Goal: Information Seeking & Learning: Find specific fact

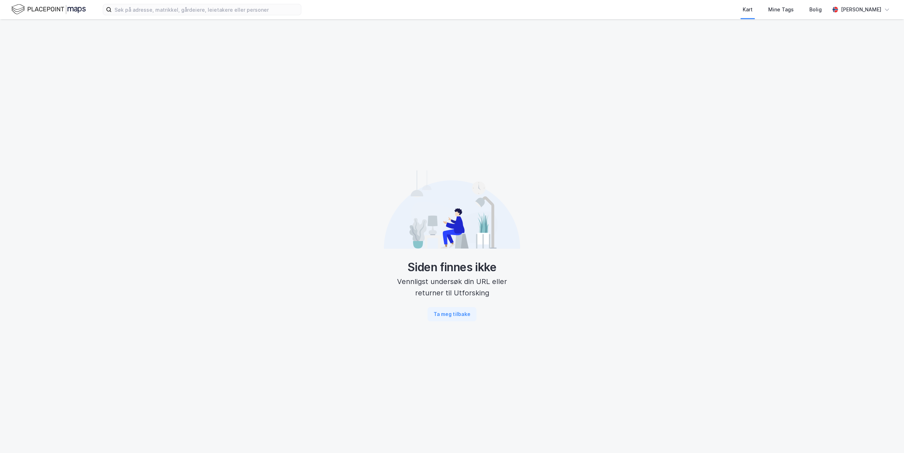
click at [176, 16] on div "Kart Mine Tags Bolig [PERSON_NAME]" at bounding box center [452, 9] width 904 height 19
click at [176, 11] on input at bounding box center [206, 9] width 189 height 11
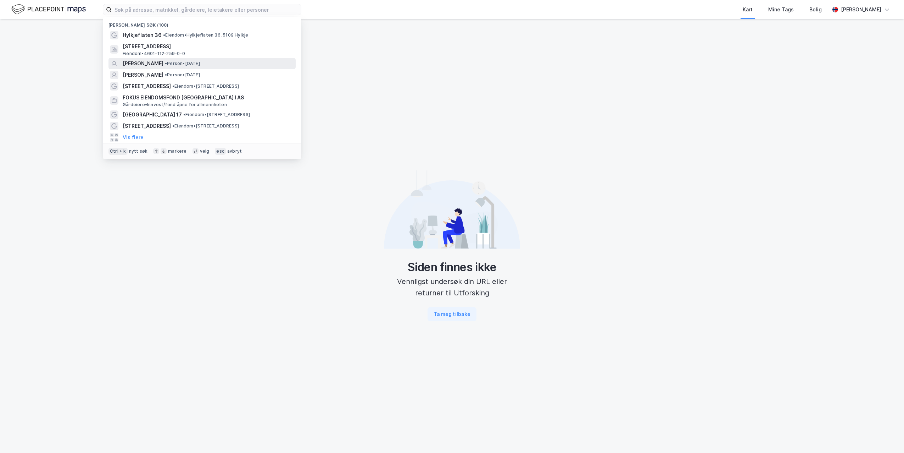
click at [163, 66] on span "[PERSON_NAME]" at bounding box center [143, 63] width 41 height 9
